Goal: Transaction & Acquisition: Obtain resource

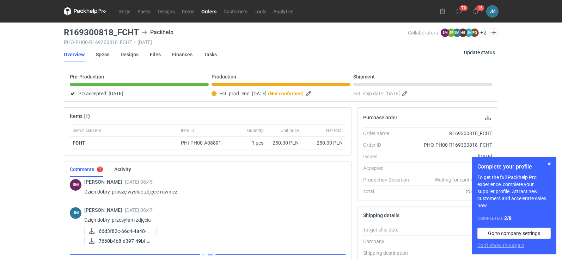
click at [95, 8] on icon at bounding box center [85, 11] width 42 height 8
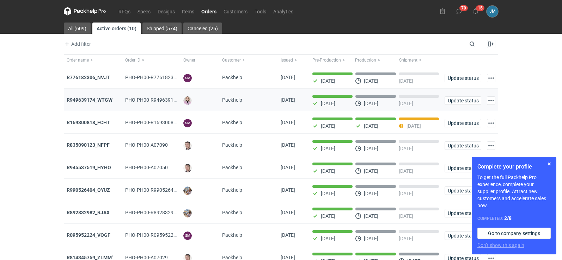
click at [97, 105] on div "R949639174_WTGW" at bounding box center [93, 100] width 58 height 23
click at [97, 98] on strong "R949639174_WTGW" at bounding box center [90, 100] width 46 height 6
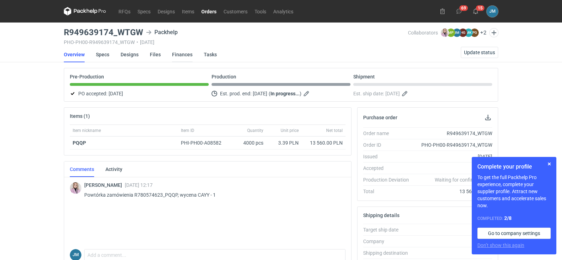
click at [179, 54] on link "Finances" at bounding box center [182, 55] width 20 height 16
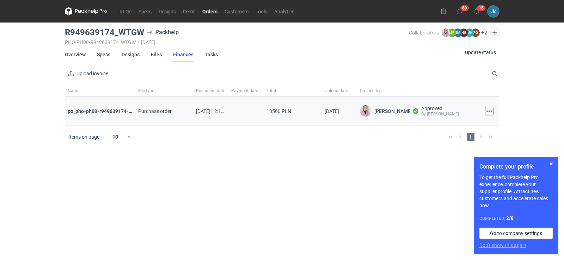
click at [486, 110] on button "button" at bounding box center [489, 111] width 8 height 8
click at [436, 129] on button "Download" at bounding box center [458, 126] width 65 height 11
click at [81, 11] on icon at bounding box center [79, 11] width 9 height 4
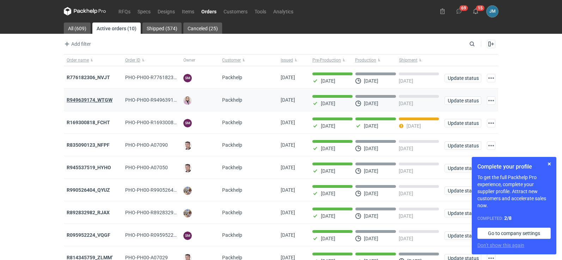
click at [96, 101] on strong "R949639174_WTGW" at bounding box center [90, 100] width 46 height 6
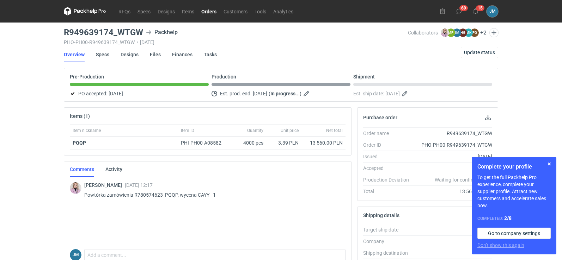
click at [90, 13] on icon at bounding box center [85, 11] width 42 height 8
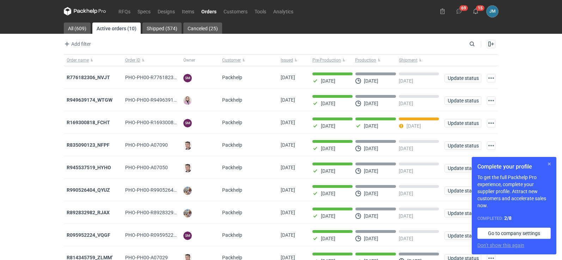
click at [548, 167] on button "button" at bounding box center [549, 164] width 8 height 8
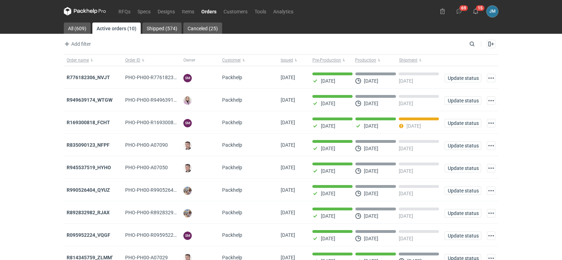
click at [89, 17] on nav "RFQs Specs Designs Items Orders Customers Tools Analytics" at bounding box center [180, 11] width 233 height 23
click at [89, 13] on icon at bounding box center [85, 11] width 42 height 8
